Goal: Task Accomplishment & Management: Use online tool/utility

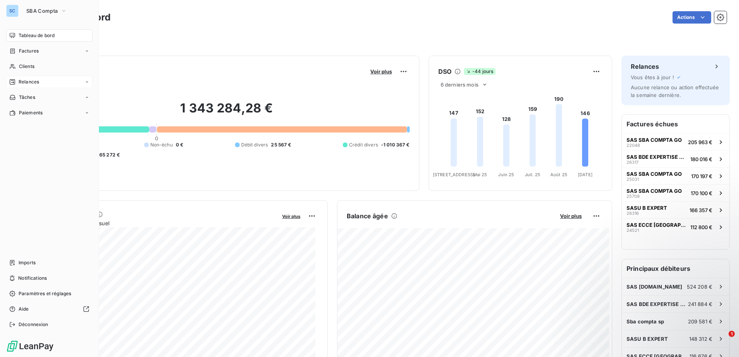
click at [57, 81] on div "Relances" at bounding box center [49, 82] width 86 height 12
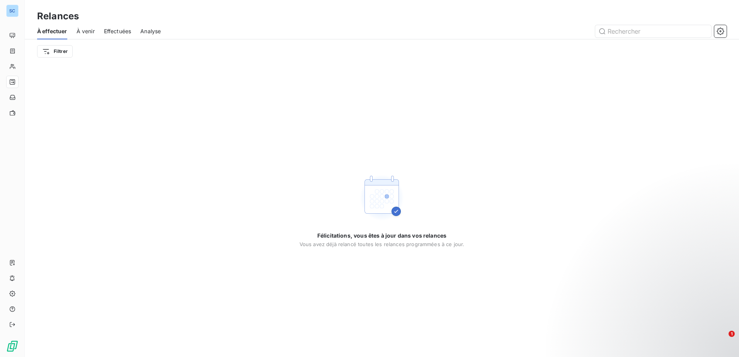
click at [186, 90] on div "Félicitations, vous êtes à jour dans vos relances Vous avez déjà relancé toutes…" at bounding box center [382, 210] width 714 height 294
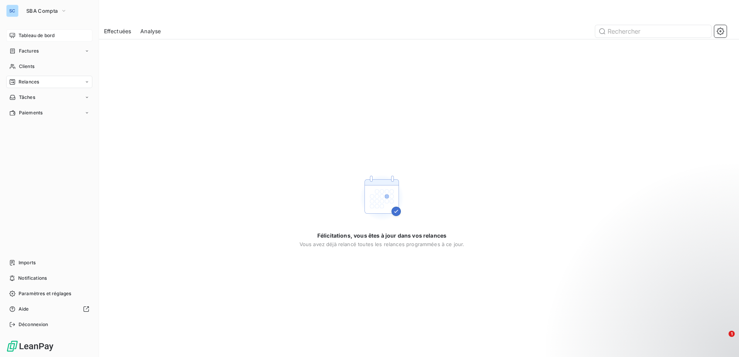
click at [35, 37] on span "Tableau de bord" at bounding box center [37, 35] width 36 height 7
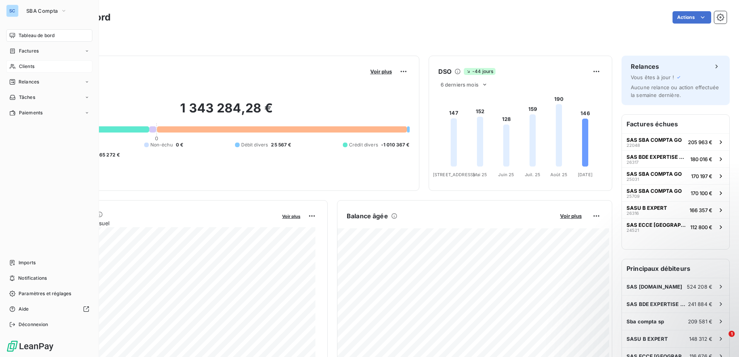
click at [38, 65] on div "Clients" at bounding box center [49, 66] width 86 height 12
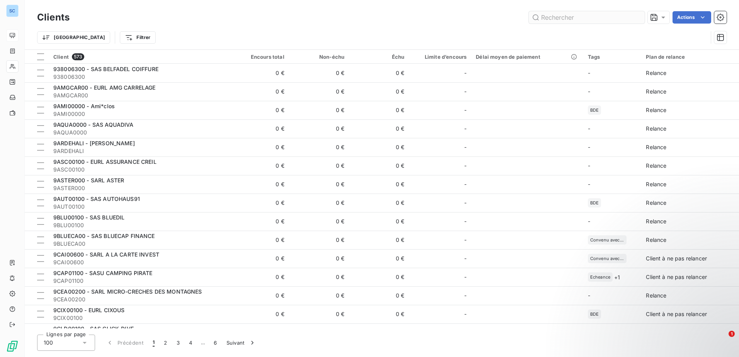
click at [561, 19] on input "text" at bounding box center [587, 17] width 116 height 12
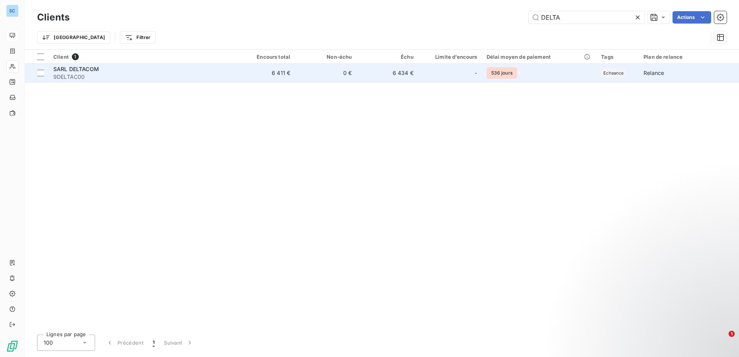
type input "DELTA"
click at [304, 73] on td "0 €" at bounding box center [325, 73] width 61 height 19
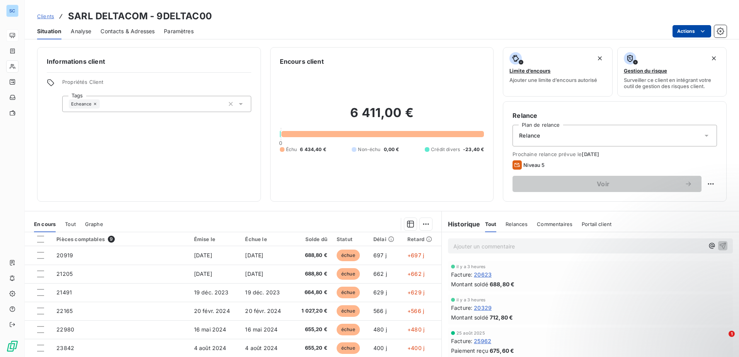
click at [684, 28] on html "SC Clients SARL DELTACOM - 9DELTAC00 Situation Analyse Contacts & Adresses Para…" at bounding box center [369, 178] width 739 height 357
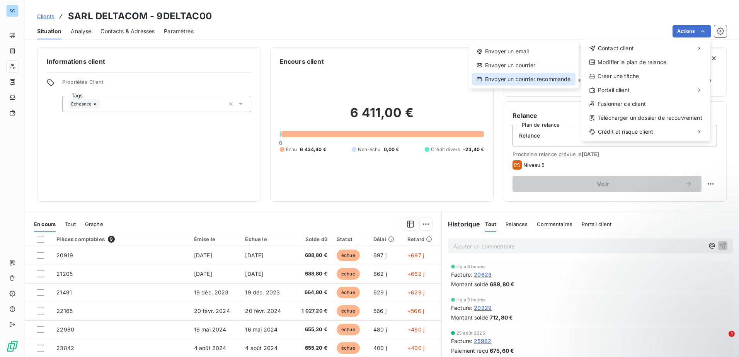
click at [532, 81] on div "Envoyer un courrier recommandé" at bounding box center [524, 79] width 104 height 12
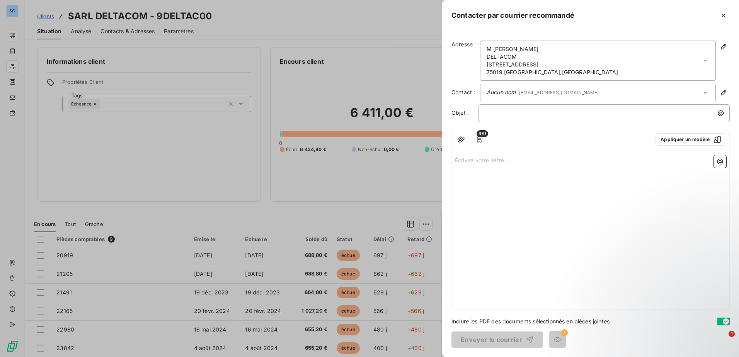
click at [516, 119] on div "﻿" at bounding box center [604, 113] width 251 height 18
click at [515, 115] on p "﻿" at bounding box center [606, 113] width 242 height 9
click at [468, 159] on p "Écrivez votre lettre ... ﻿" at bounding box center [590, 159] width 271 height 9
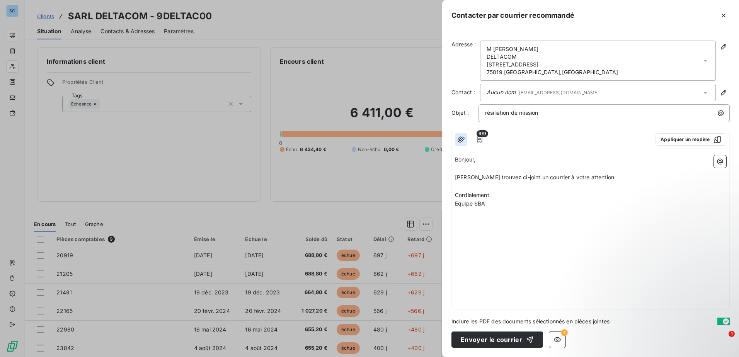
click at [462, 141] on icon "button" at bounding box center [461, 139] width 7 height 6
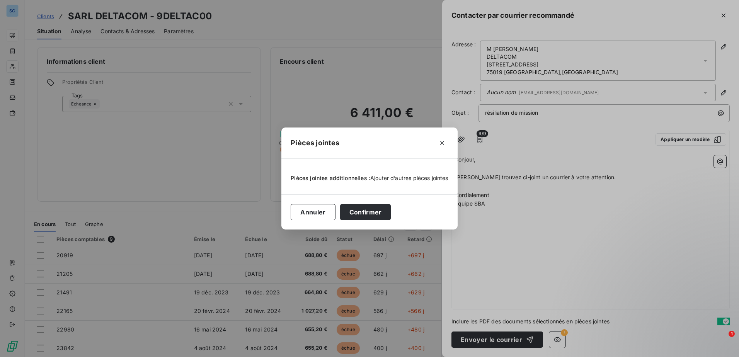
click at [387, 177] on span "Ajouter d’autres pièces jointes" at bounding box center [409, 178] width 78 height 7
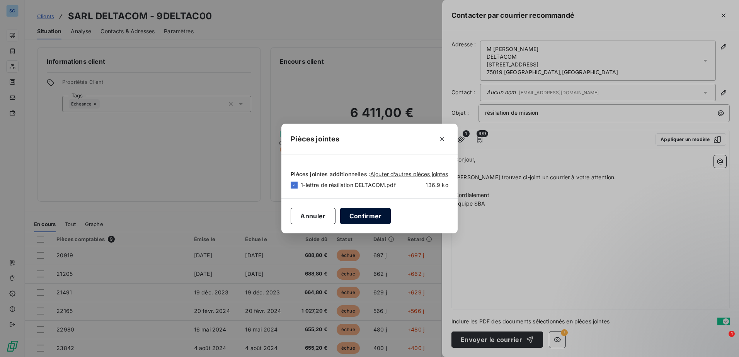
click at [376, 220] on button "Confirmer" at bounding box center [365, 216] width 51 height 16
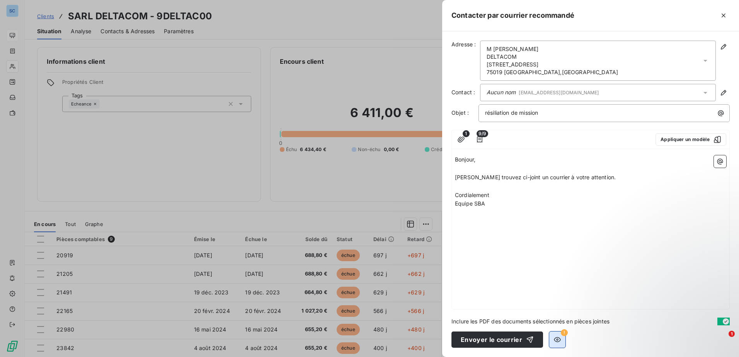
click at [558, 338] on icon "button" at bounding box center [558, 340] width 8 height 8
click at [559, 341] on icon "button" at bounding box center [558, 340] width 8 height 8
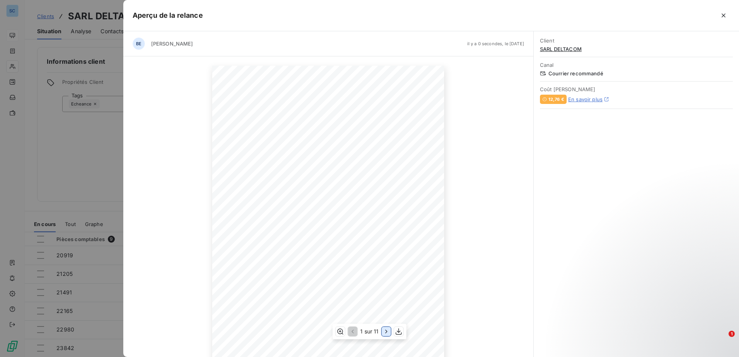
click at [386, 332] on icon "button" at bounding box center [387, 332] width 8 height 8
click at [350, 332] on icon "button" at bounding box center [352, 332] width 8 height 8
click at [383, 331] on icon "button" at bounding box center [387, 332] width 8 height 8
click at [384, 332] on icon "button" at bounding box center [387, 332] width 8 height 8
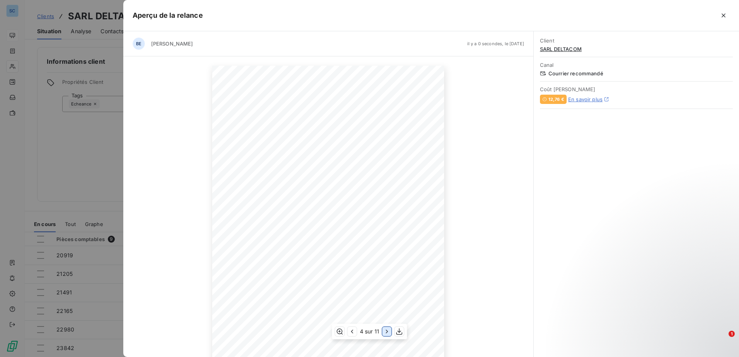
click at [384, 332] on icon "button" at bounding box center [387, 332] width 8 height 8
click at [385, 333] on icon "button" at bounding box center [387, 332] width 8 height 8
click at [388, 332] on icon "button" at bounding box center [387, 332] width 8 height 8
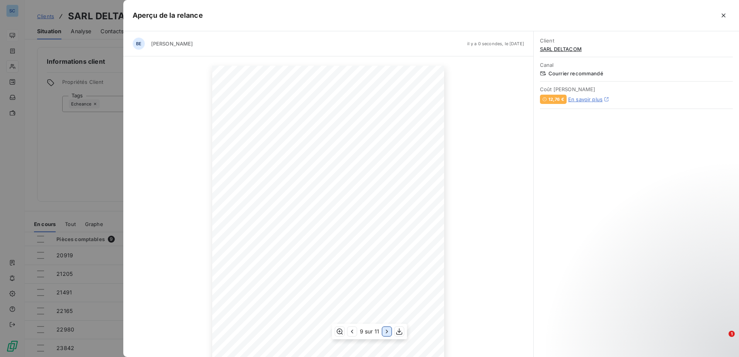
click at [388, 332] on icon "button" at bounding box center [387, 332] width 8 height 8
click at [388, 332] on icon "button" at bounding box center [388, 331] width 2 height 3
click at [726, 14] on icon "button" at bounding box center [724, 16] width 8 height 8
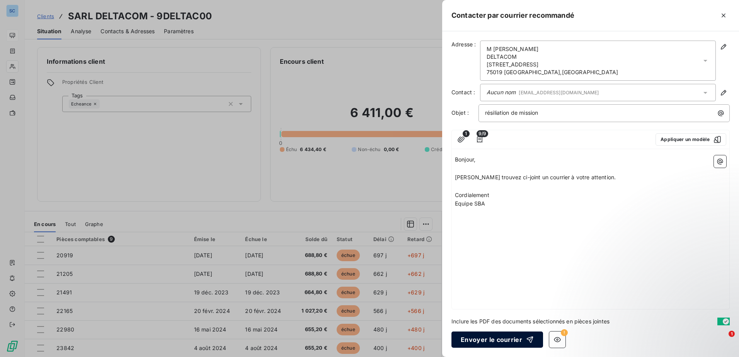
click at [506, 340] on button "Envoyer le courrier" at bounding box center [498, 340] width 92 height 16
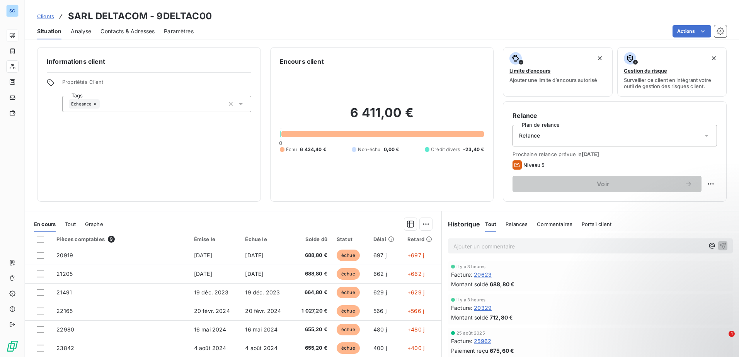
click at [148, 31] on span "Contacts & Adresses" at bounding box center [128, 31] width 54 height 8
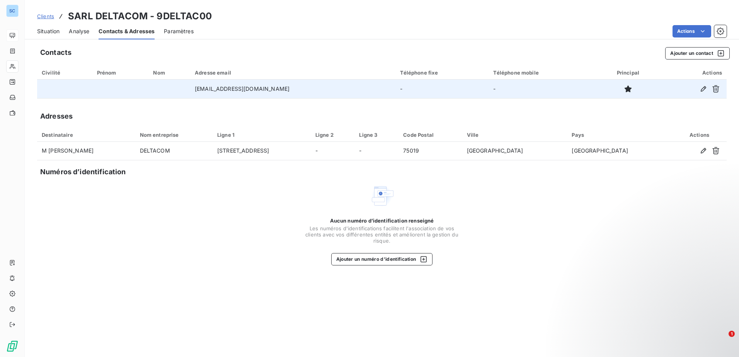
click at [274, 89] on td "[EMAIL_ADDRESS][DOMAIN_NAME]" at bounding box center [292, 89] width 205 height 19
drag, startPoint x: 292, startPoint y: 92, endPoint x: 199, endPoint y: 90, distance: 92.4
click at [199, 90] on td "[EMAIL_ADDRESS][DOMAIN_NAME]" at bounding box center [292, 89] width 205 height 19
